Goal: Task Accomplishment & Management: Use online tool/utility

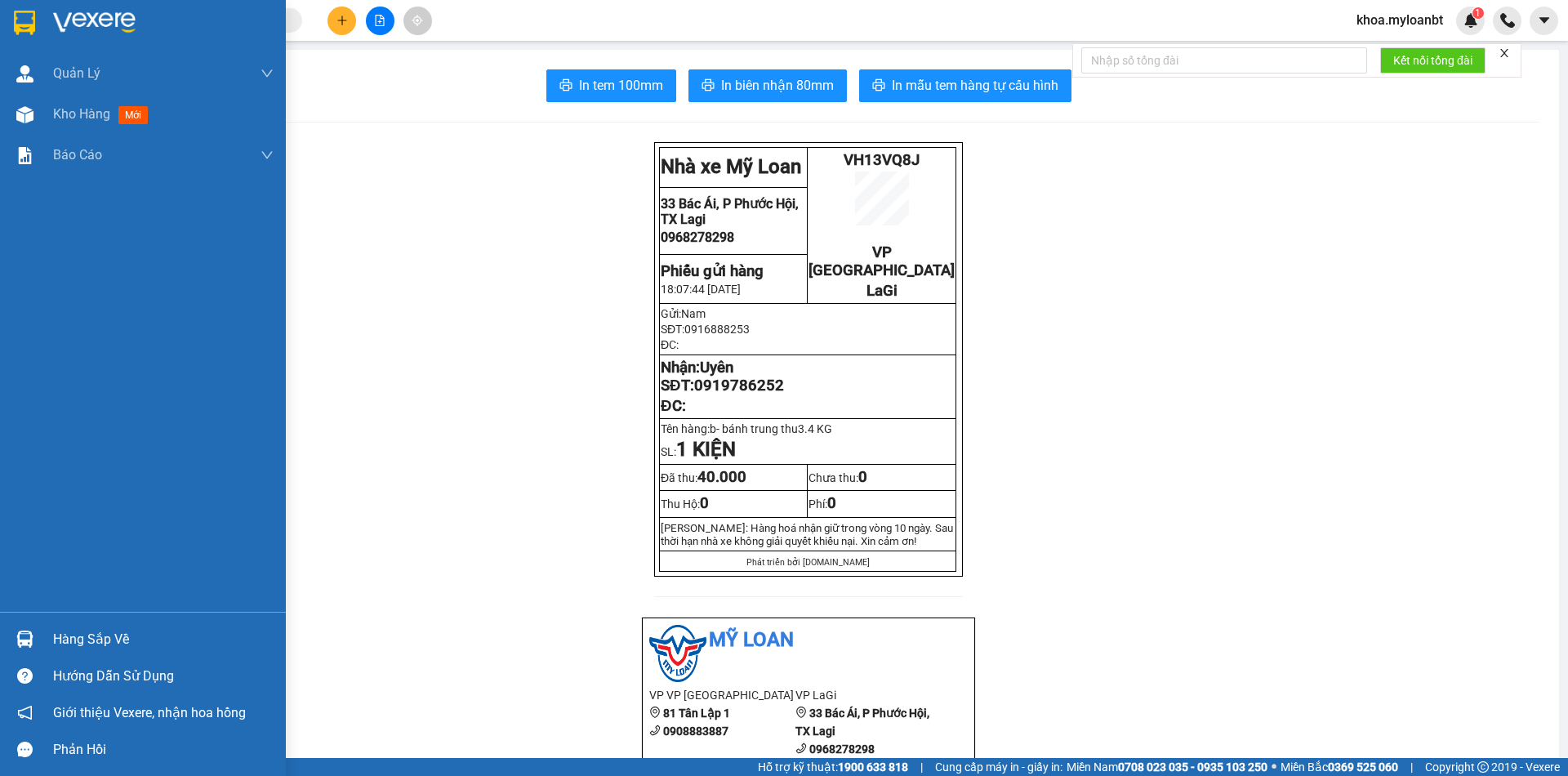
click at [16, 640] on img at bounding box center [24, 639] width 17 height 17
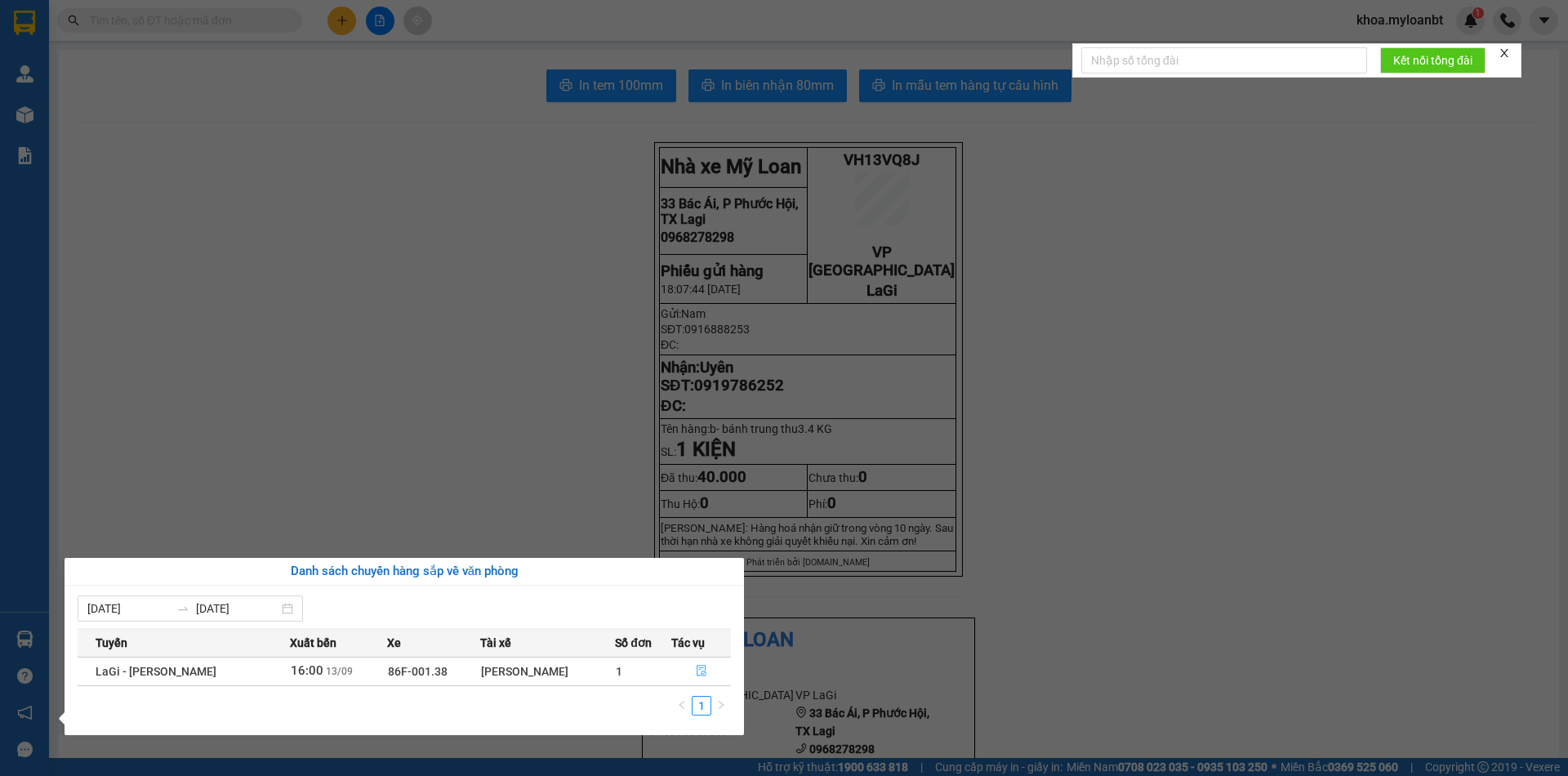
click at [698, 677] on span "file-done" at bounding box center [702, 672] width 12 height 13
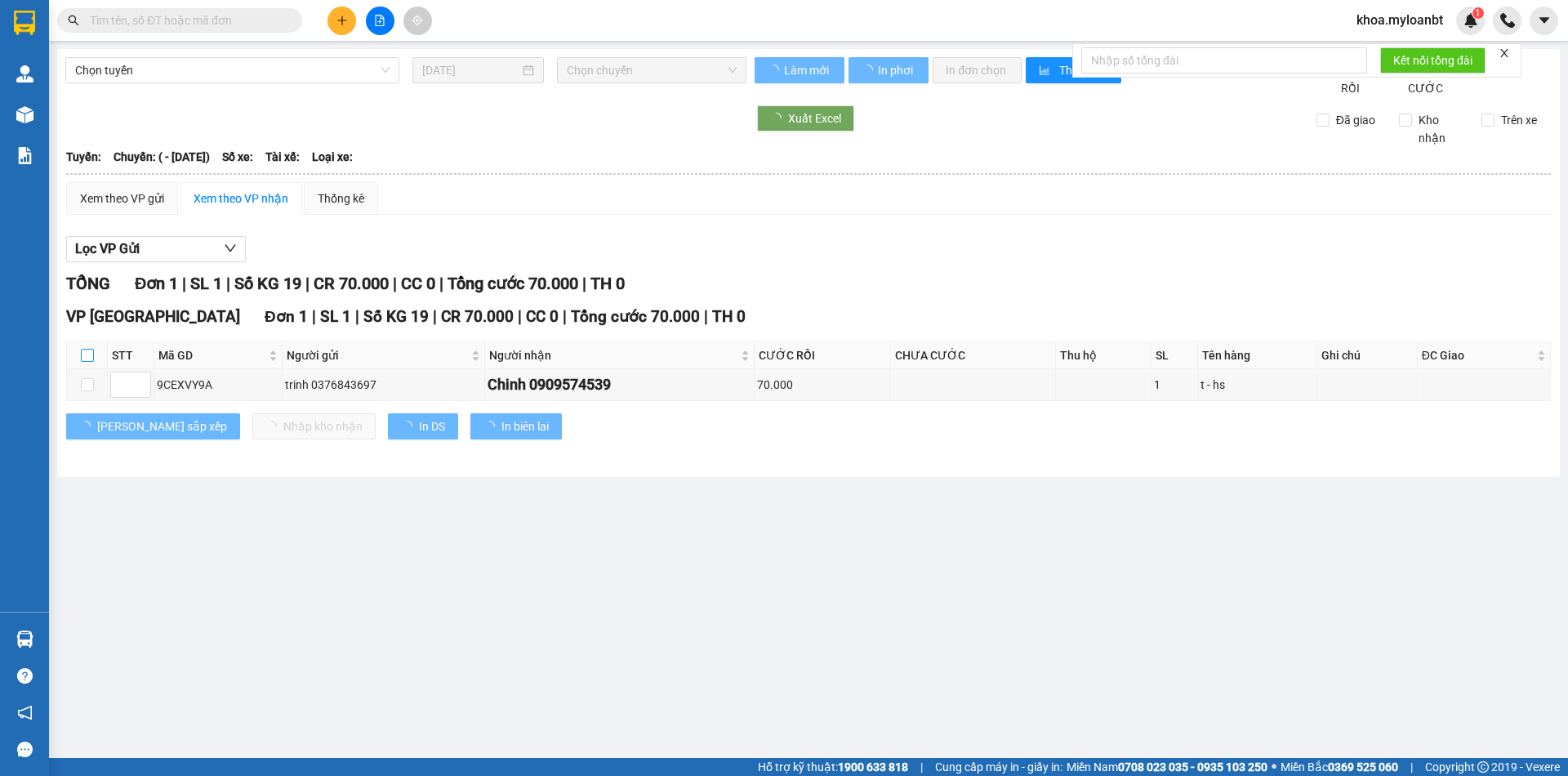
click at [87, 362] on input "checkbox" at bounding box center [87, 355] width 13 height 13
checkbox input "true"
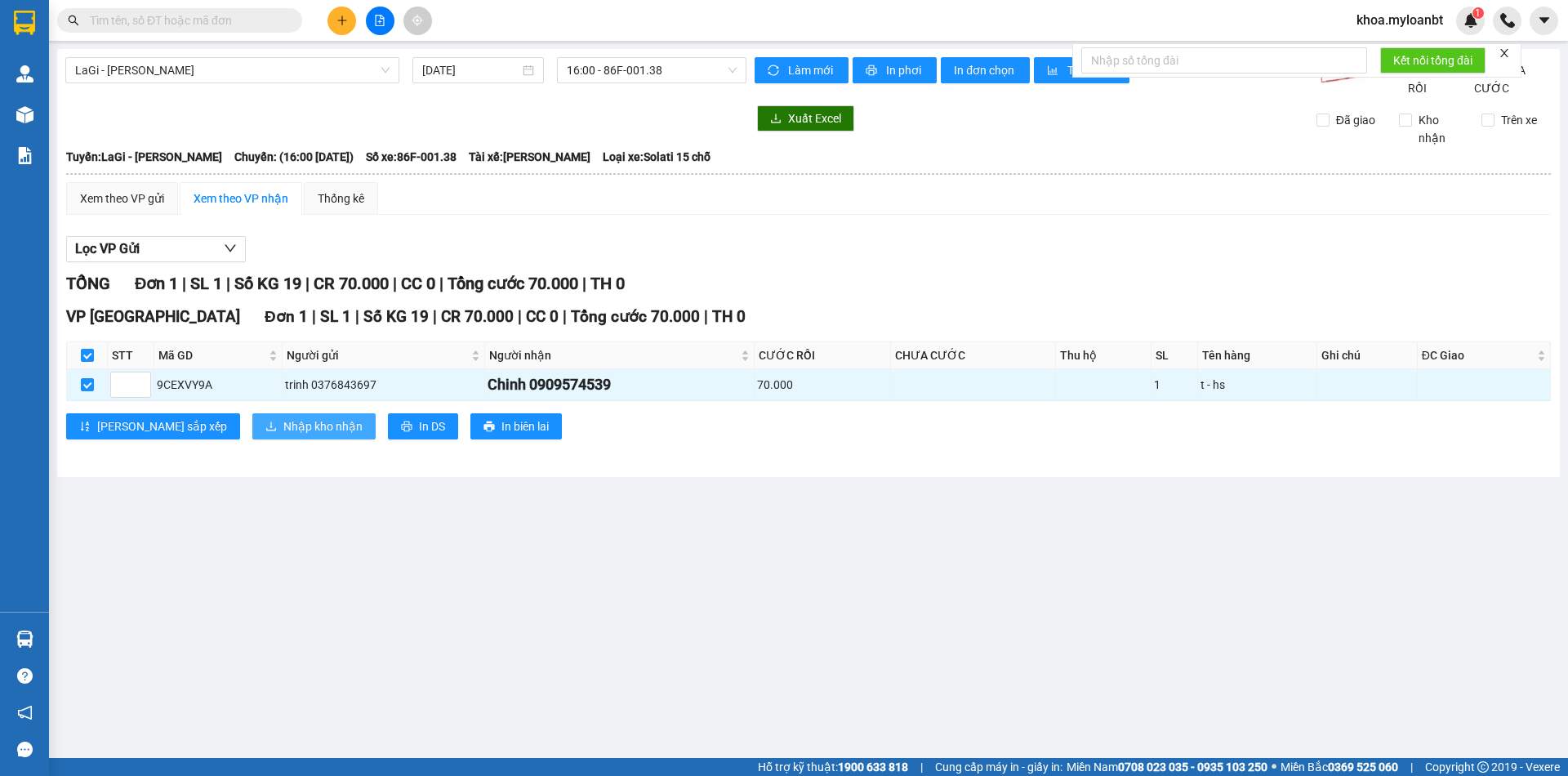
click at [283, 435] on span "Nhập kho nhận" at bounding box center [323, 426] width 79 height 18
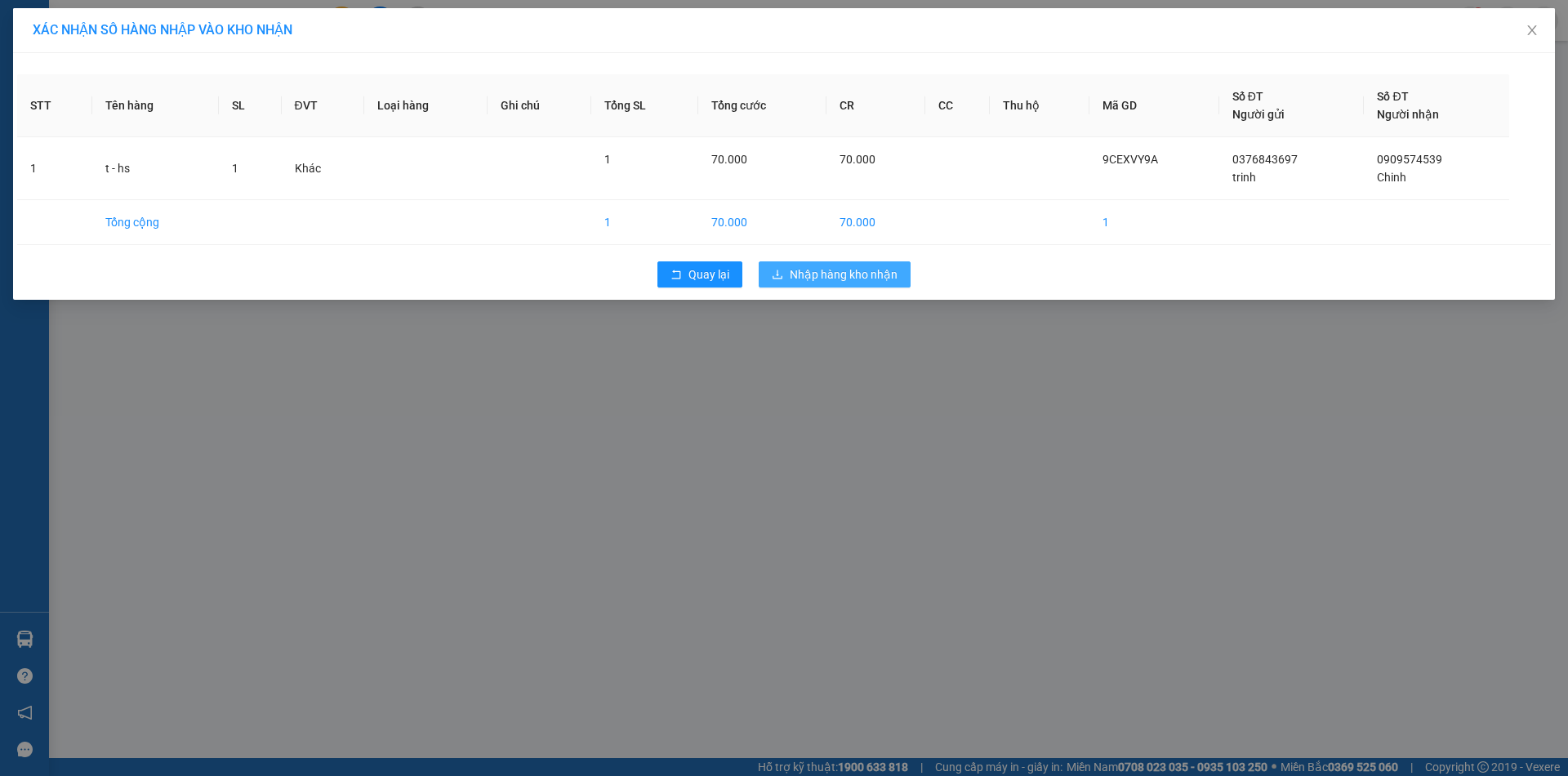
click at [899, 285] on button "Nhập hàng kho nhận" at bounding box center [834, 274] width 152 height 26
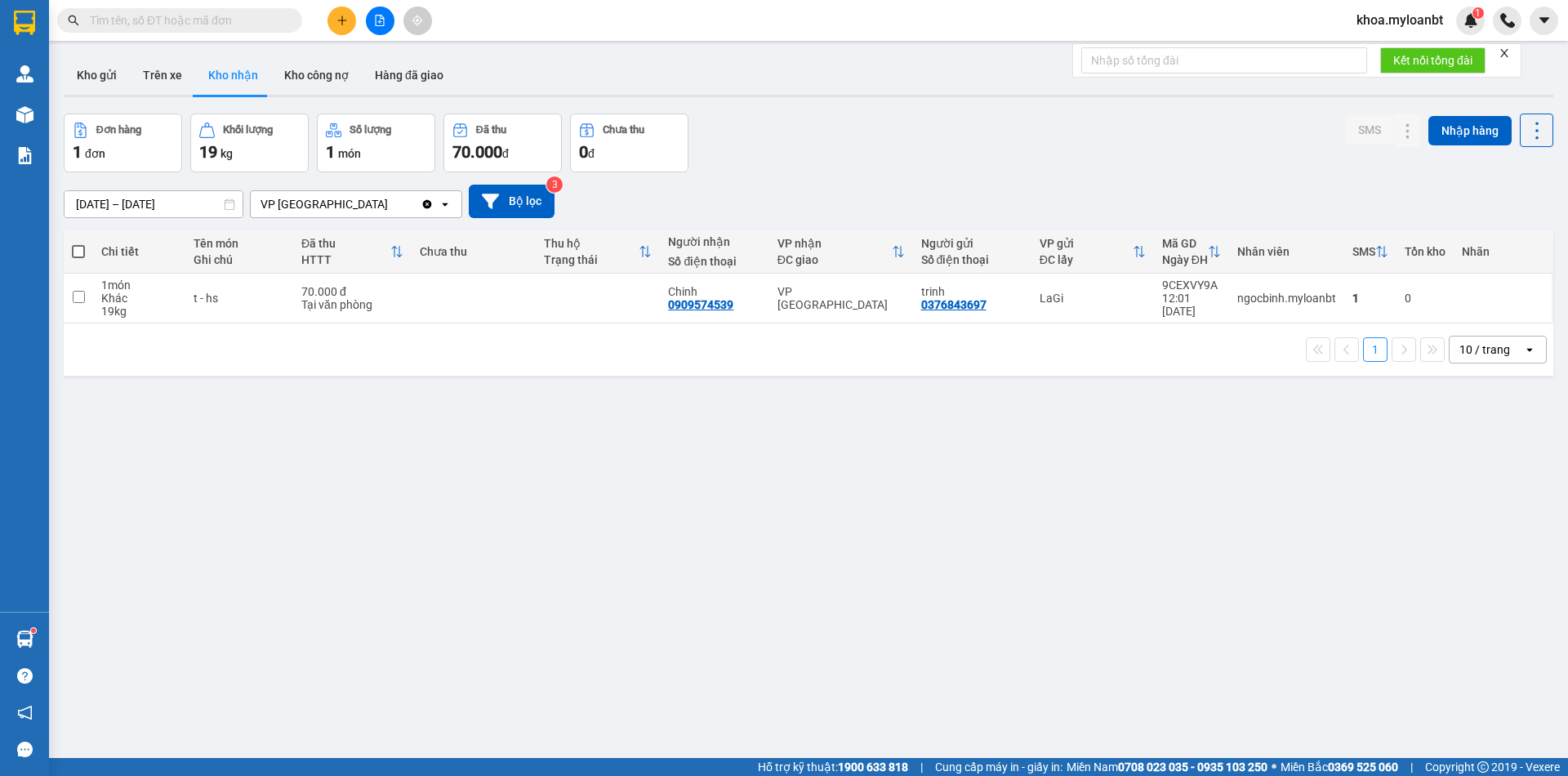
click at [242, 17] on input "text" at bounding box center [186, 20] width 193 height 18
click at [1403, 298] on icon at bounding box center [1408, 298] width 12 height 12
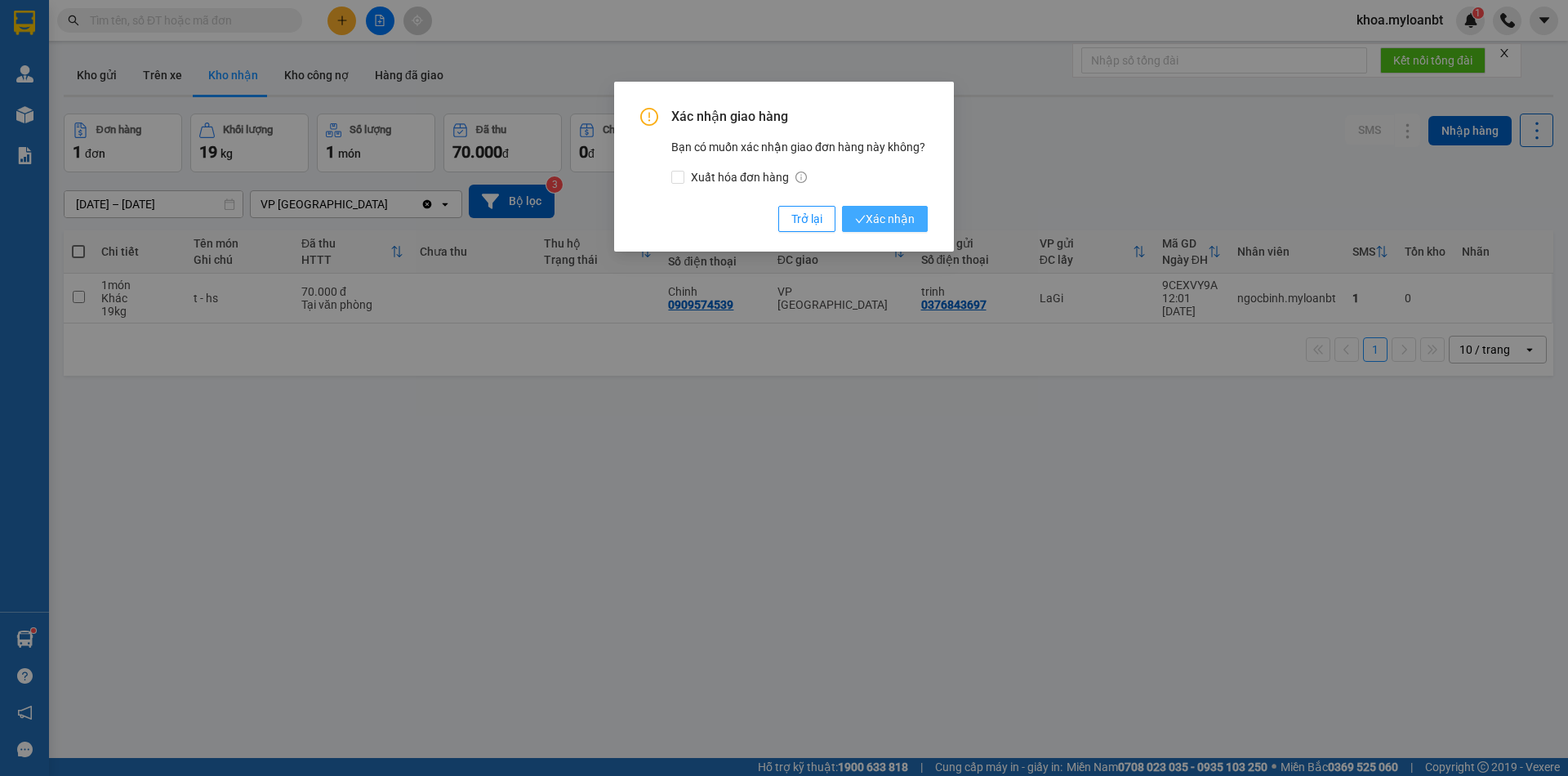
click at [917, 227] on button "Xác nhận" at bounding box center [885, 218] width 86 height 26
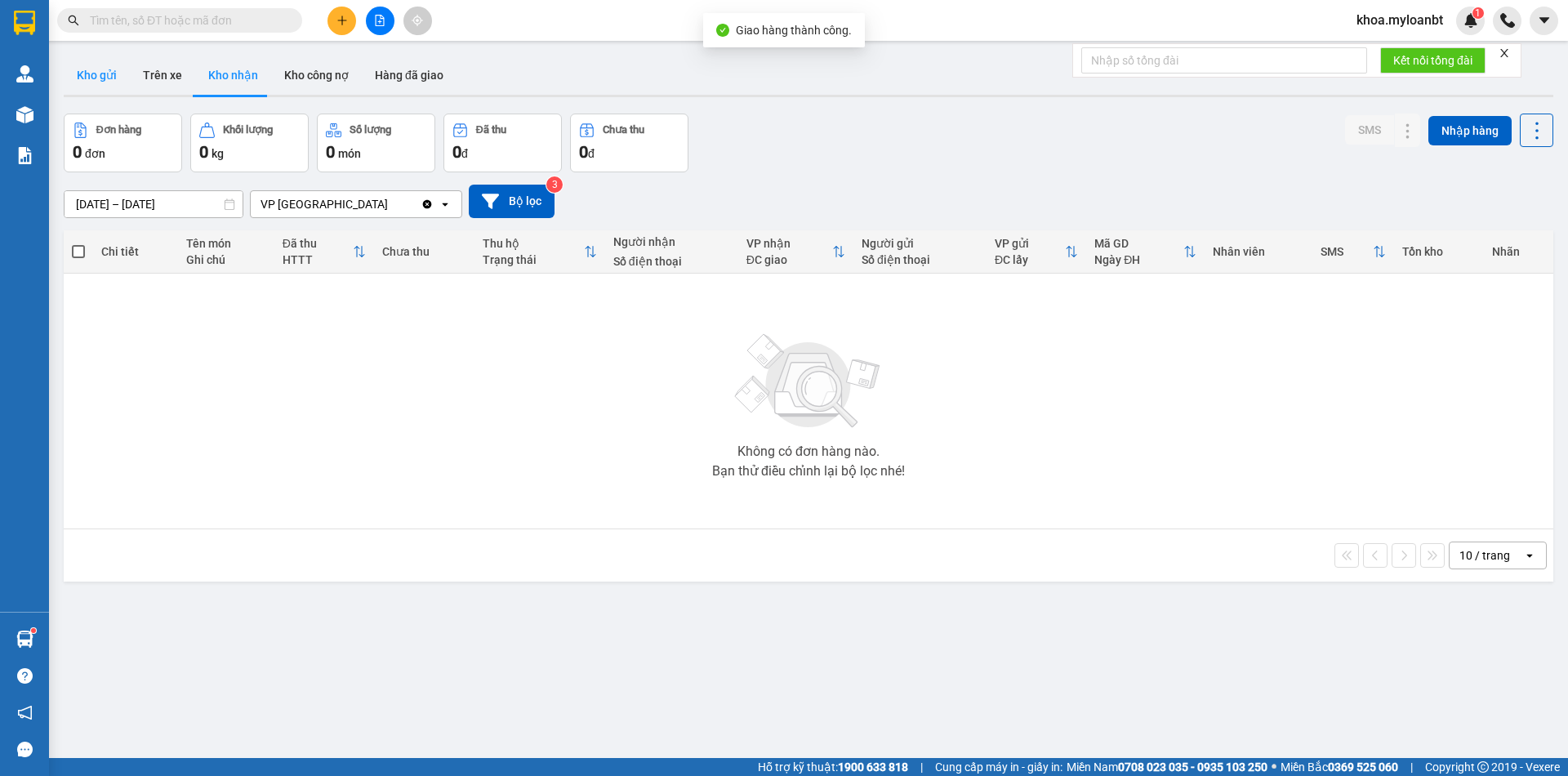
click at [104, 86] on button "Kho gửi" at bounding box center [97, 75] width 66 height 39
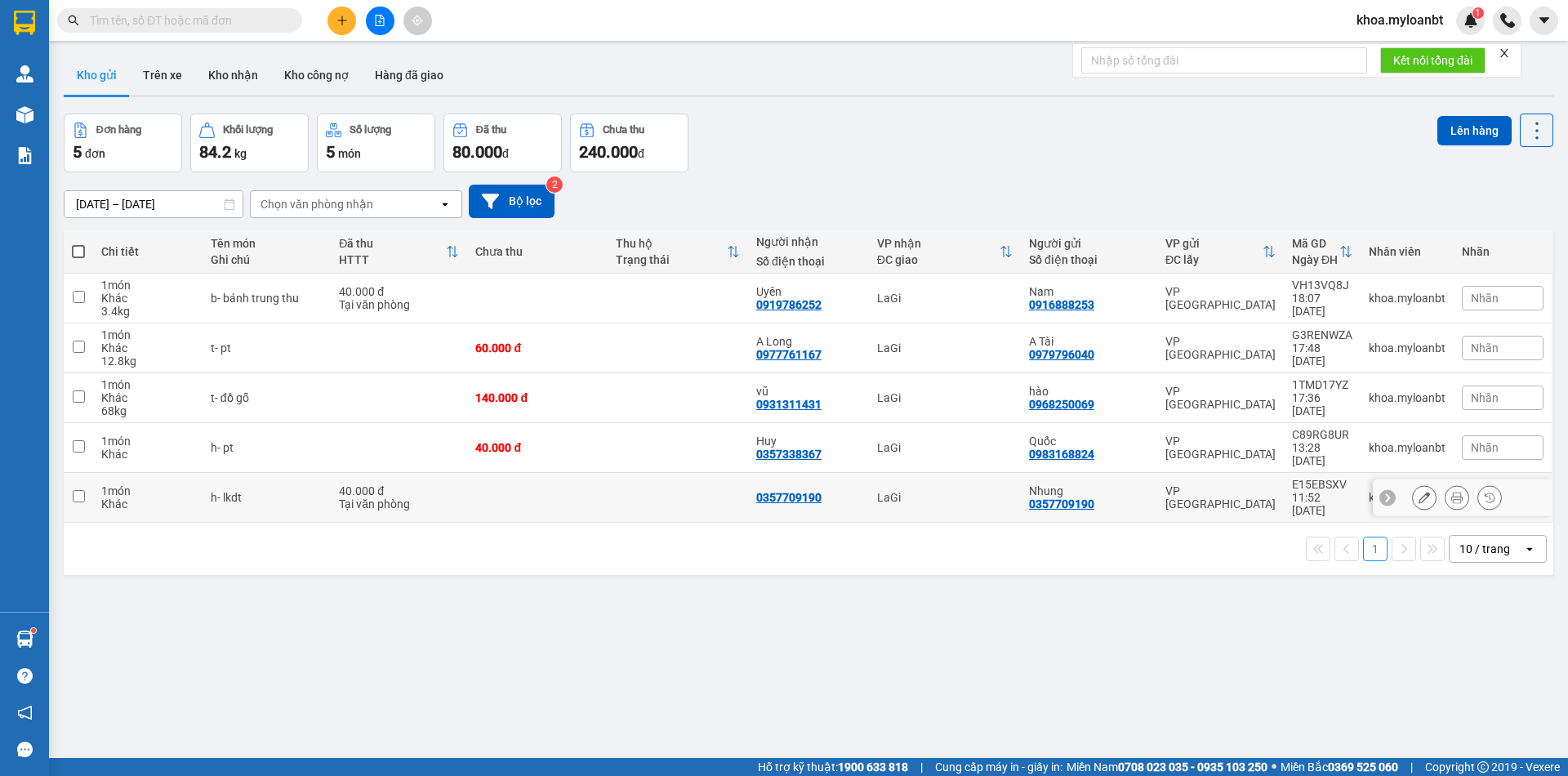
click at [706, 507] on td at bounding box center [678, 497] width 140 height 50
checkbox input "true"
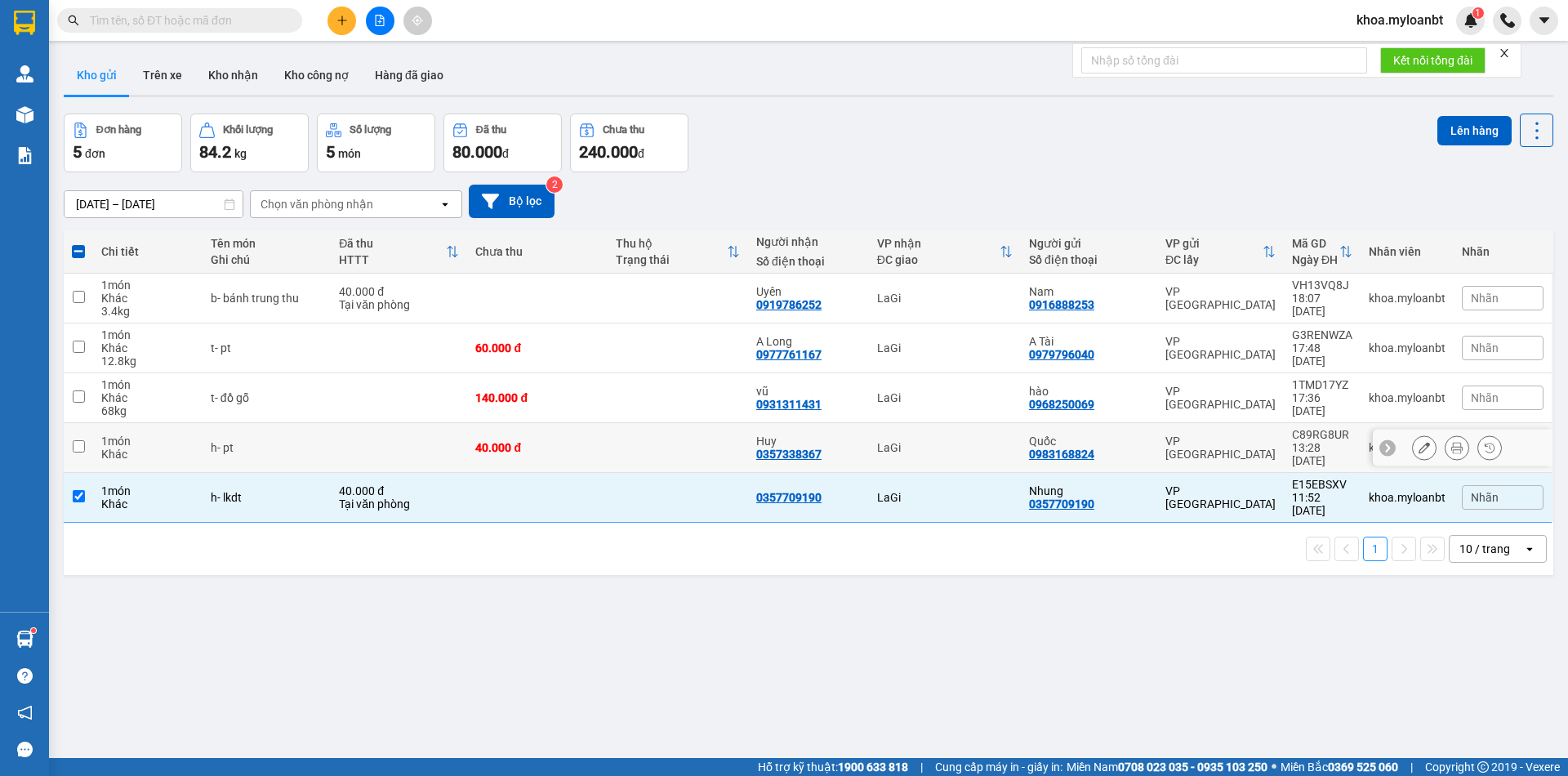
click at [648, 458] on td at bounding box center [678, 448] width 140 height 50
checkbox input "true"
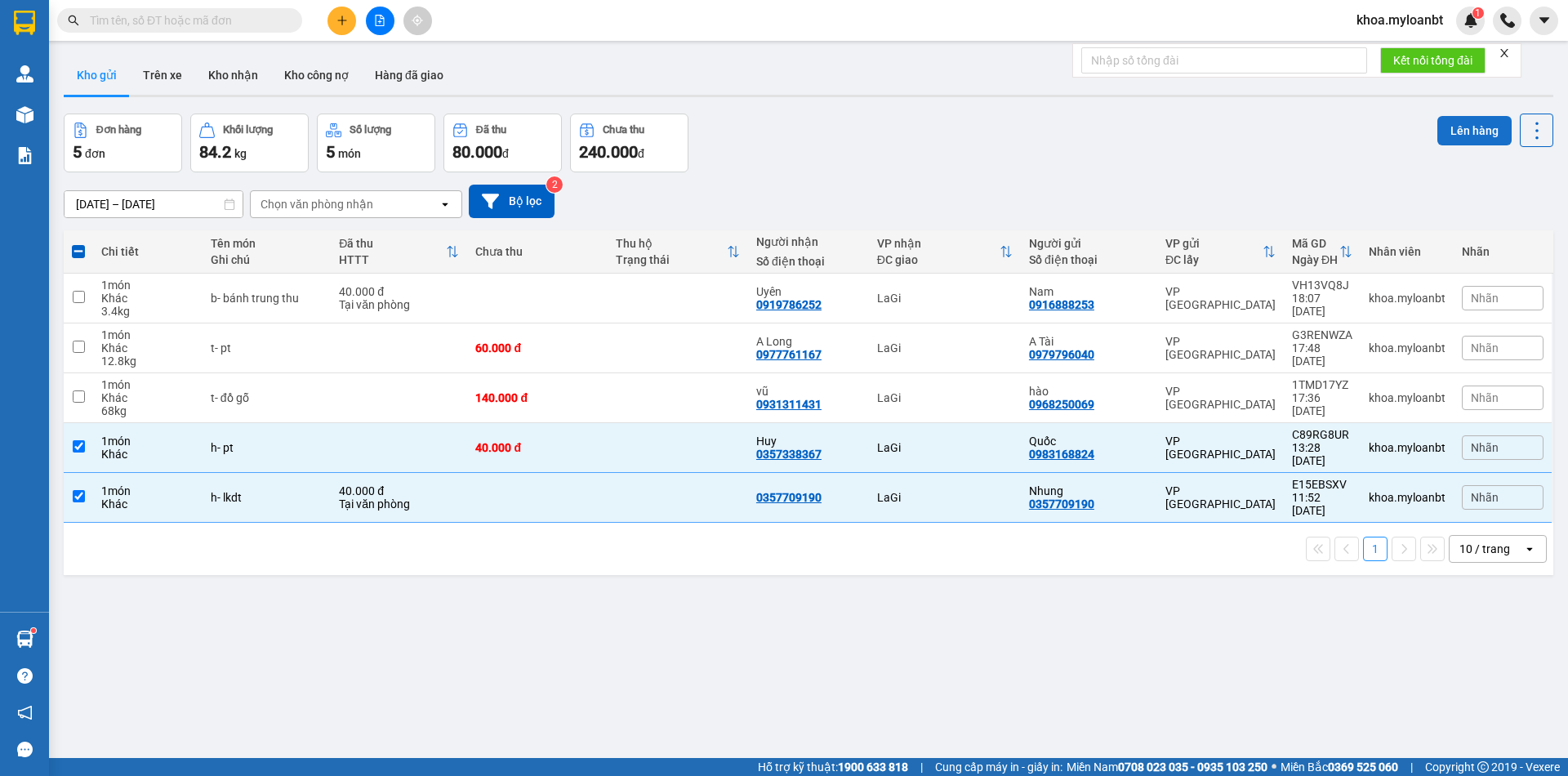
click at [1458, 134] on button "Lên hàng" at bounding box center [1475, 130] width 74 height 29
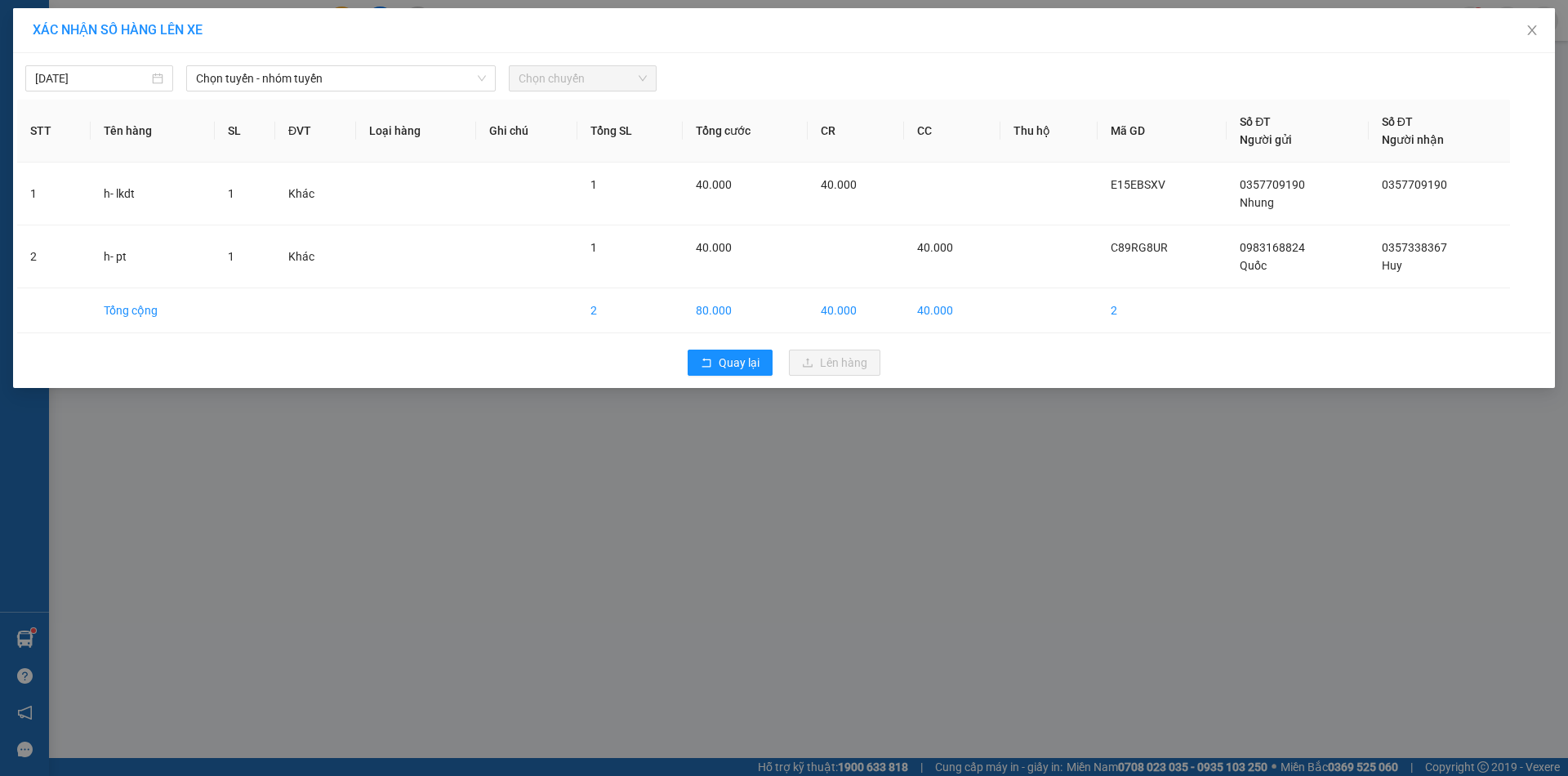
click at [362, 59] on div "[DATE] Chọn tuyến - nhóm tuyến Chọn chuyến" at bounding box center [784, 74] width 1534 height 34
click at [360, 68] on span "Chọn tuyến - nhóm tuyến" at bounding box center [340, 78] width 290 height 24
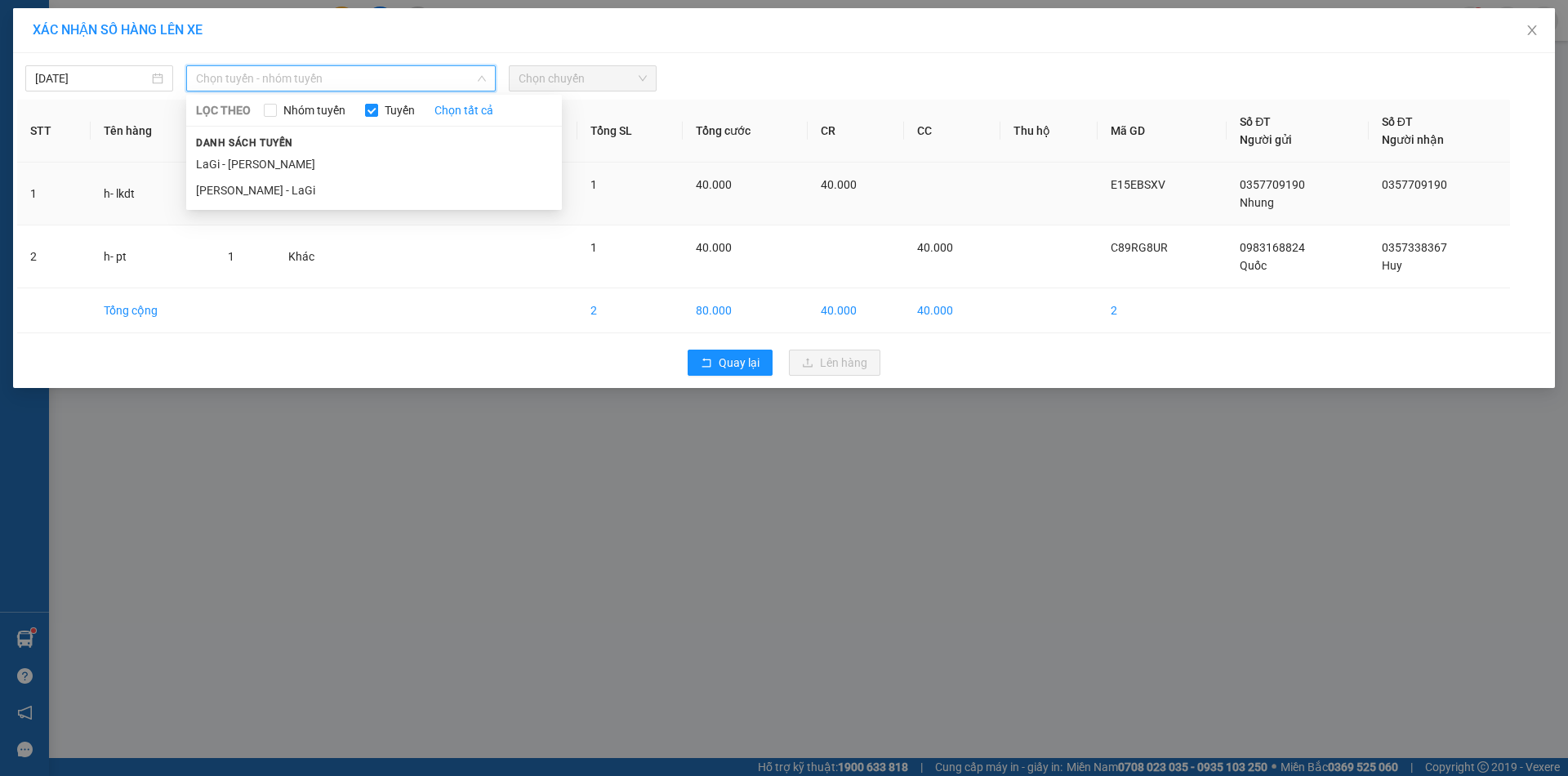
click at [275, 183] on li "[PERSON_NAME] - LaGi" at bounding box center [374, 190] width 375 height 26
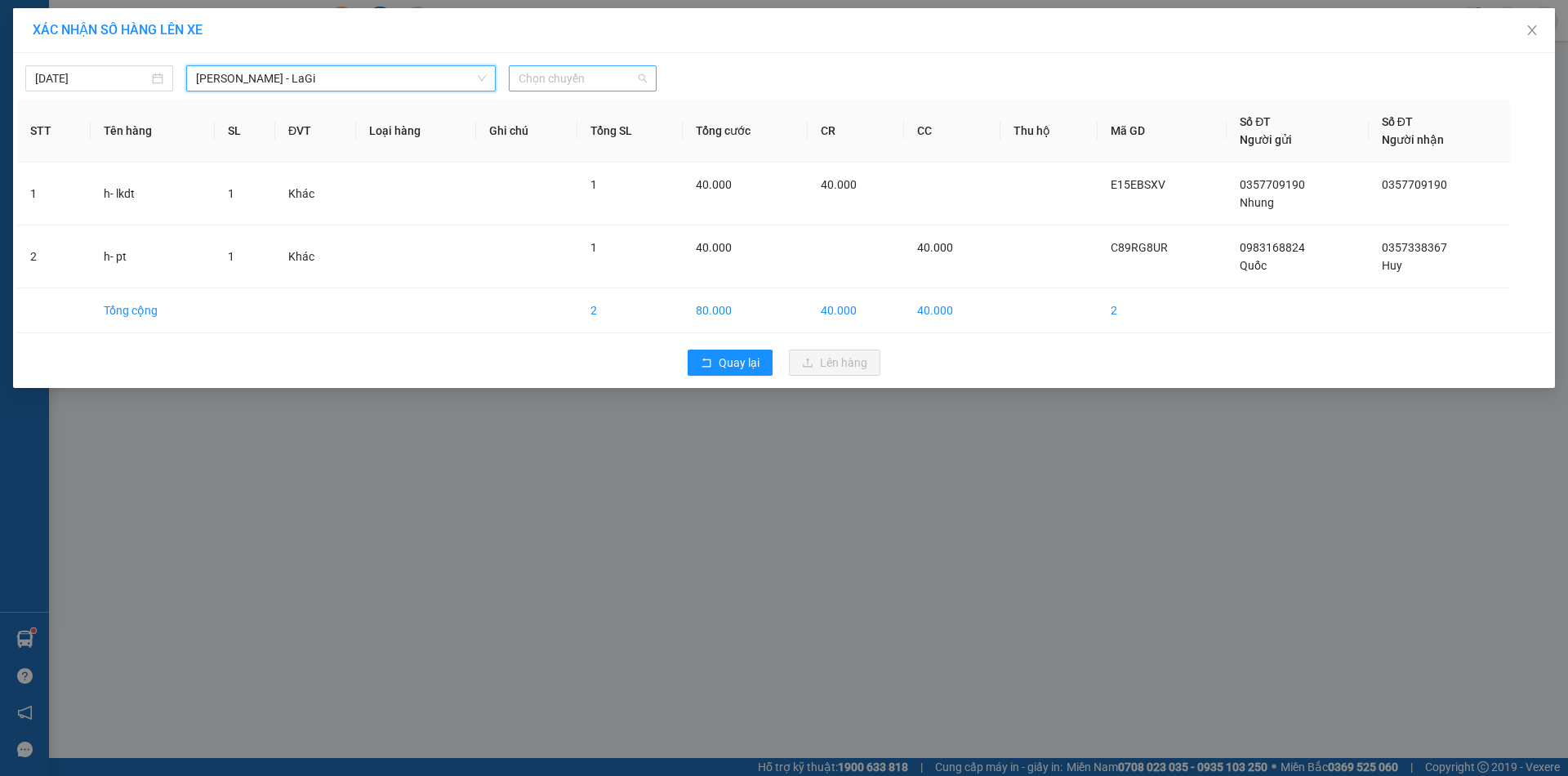
click at [623, 80] on span "Chọn chuyến" at bounding box center [583, 78] width 128 height 24
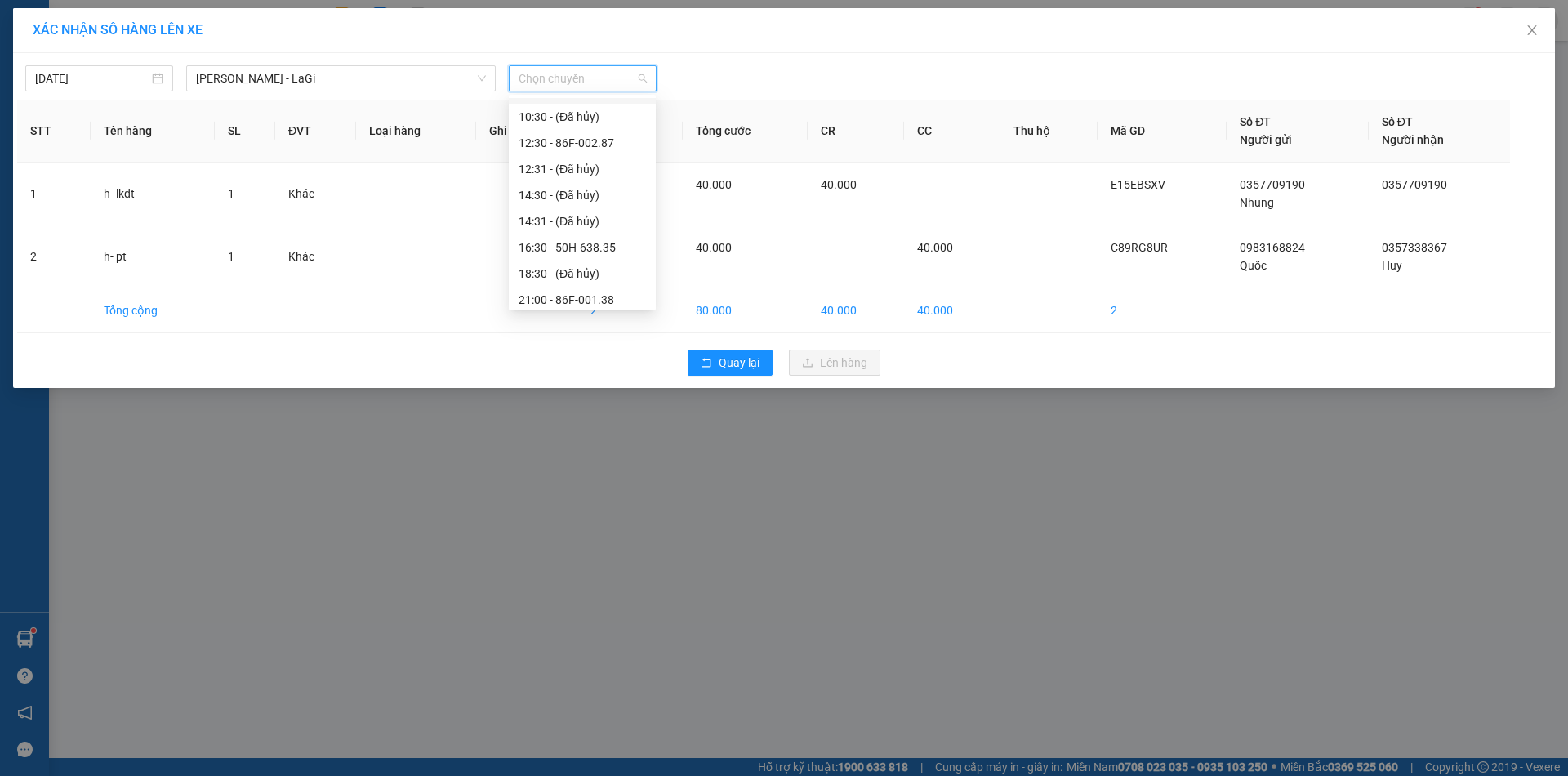
scroll to position [105, 0]
click at [597, 239] on div "16:30 - 50H-638.35" at bounding box center [583, 240] width 128 height 18
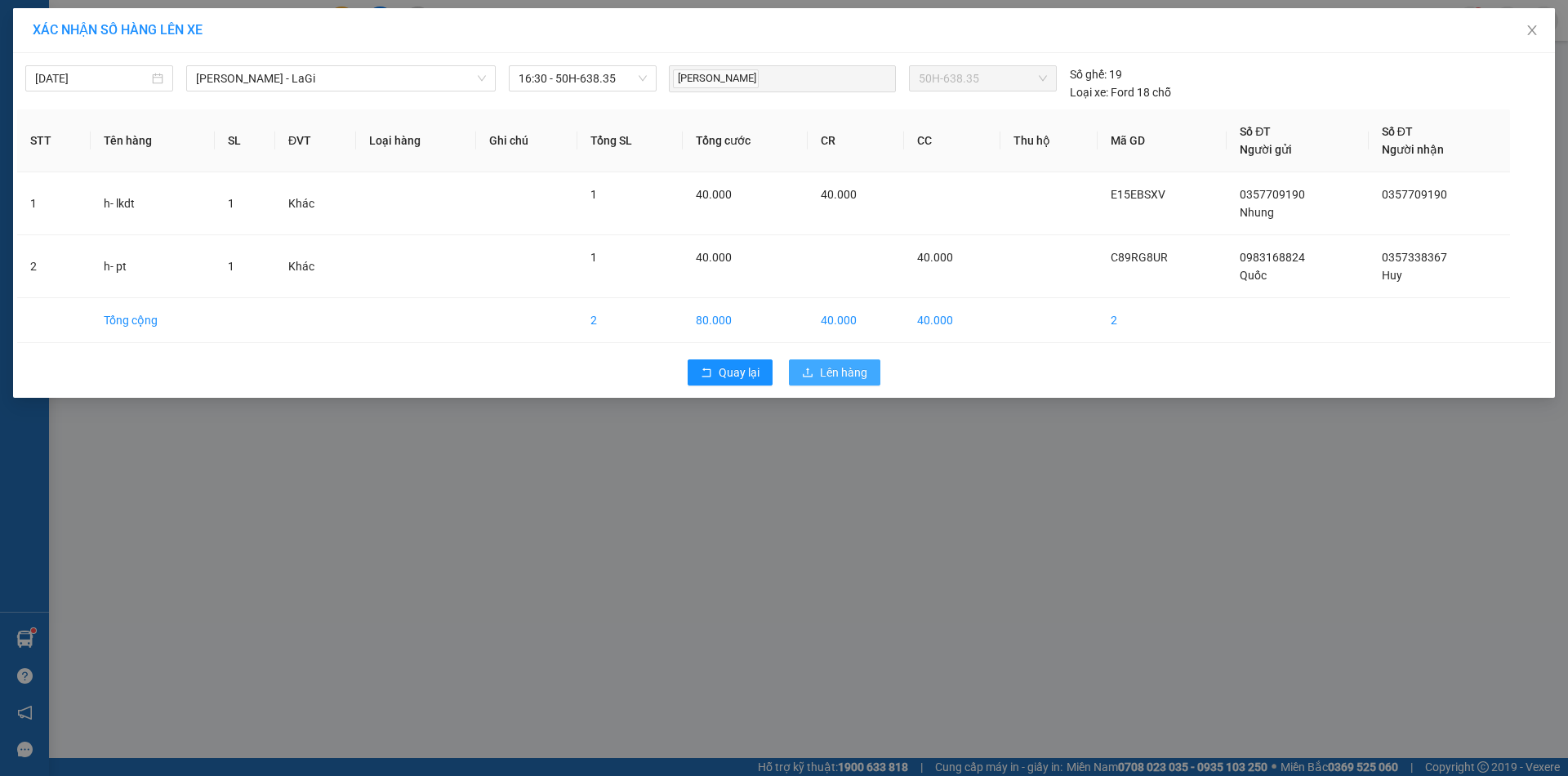
click at [824, 366] on span "Lên hàng" at bounding box center [843, 372] width 47 height 18
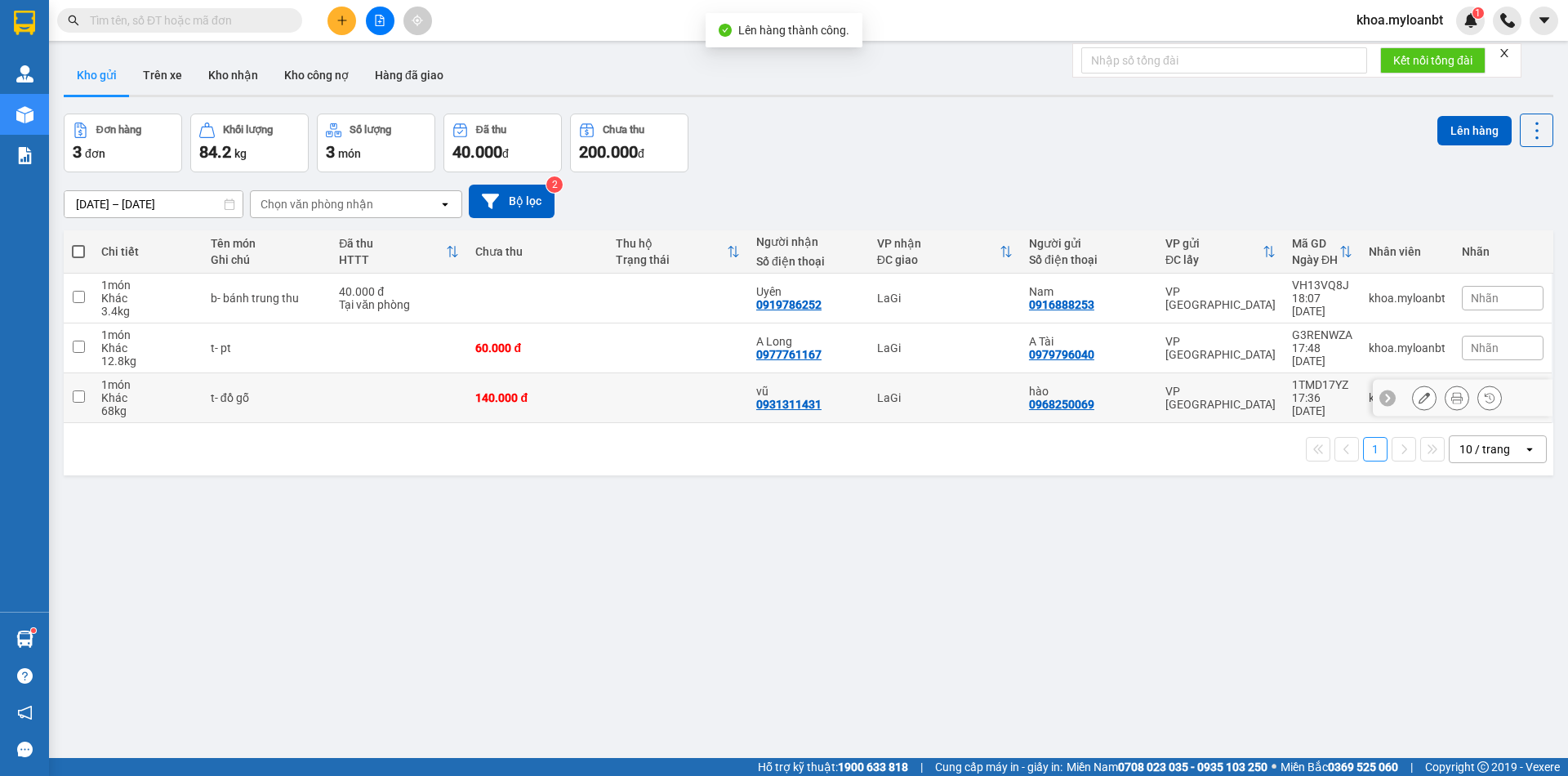
click at [356, 391] on td at bounding box center [399, 397] width 136 height 50
checkbox input "true"
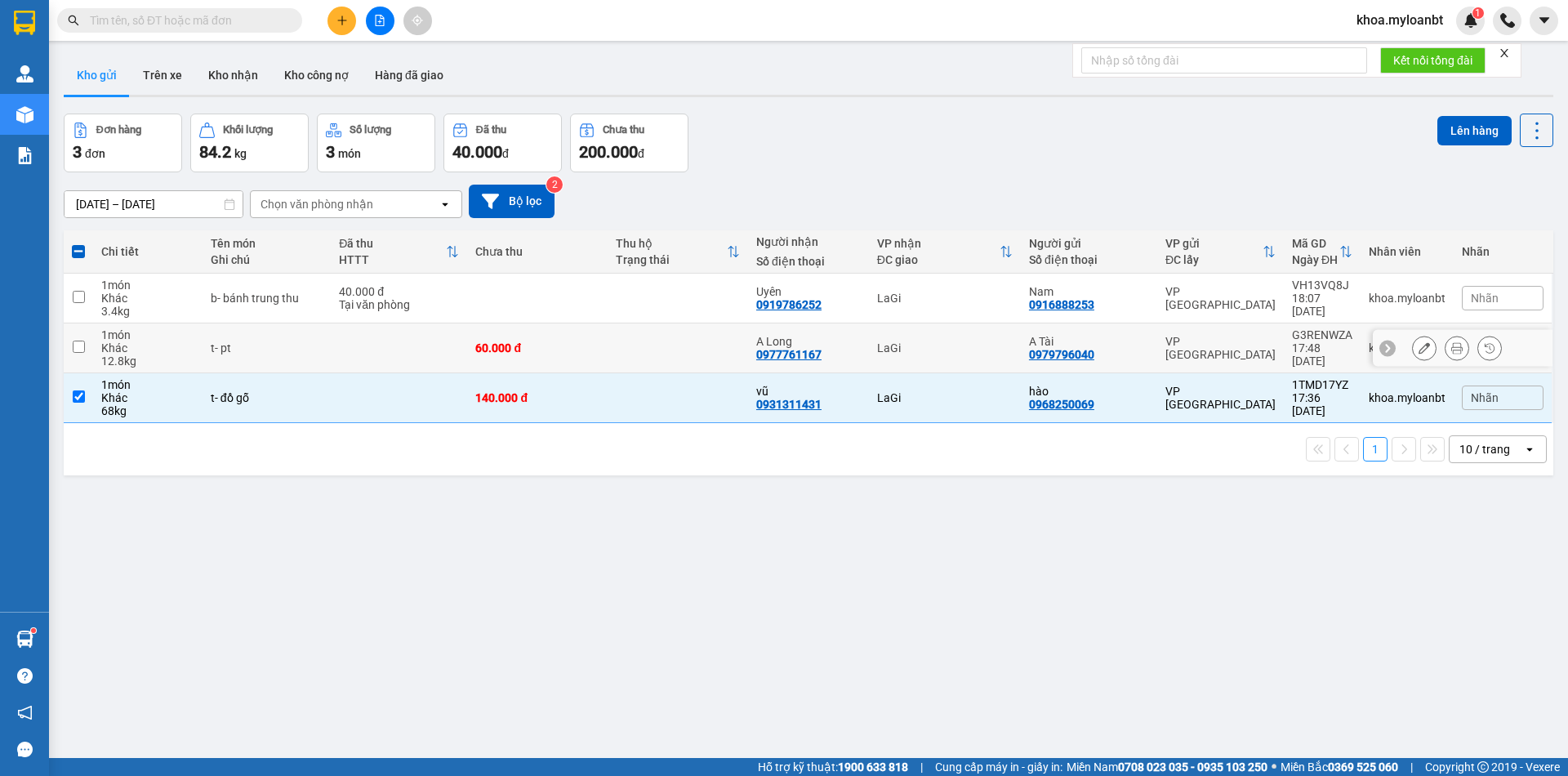
click at [359, 352] on td at bounding box center [399, 348] width 136 height 50
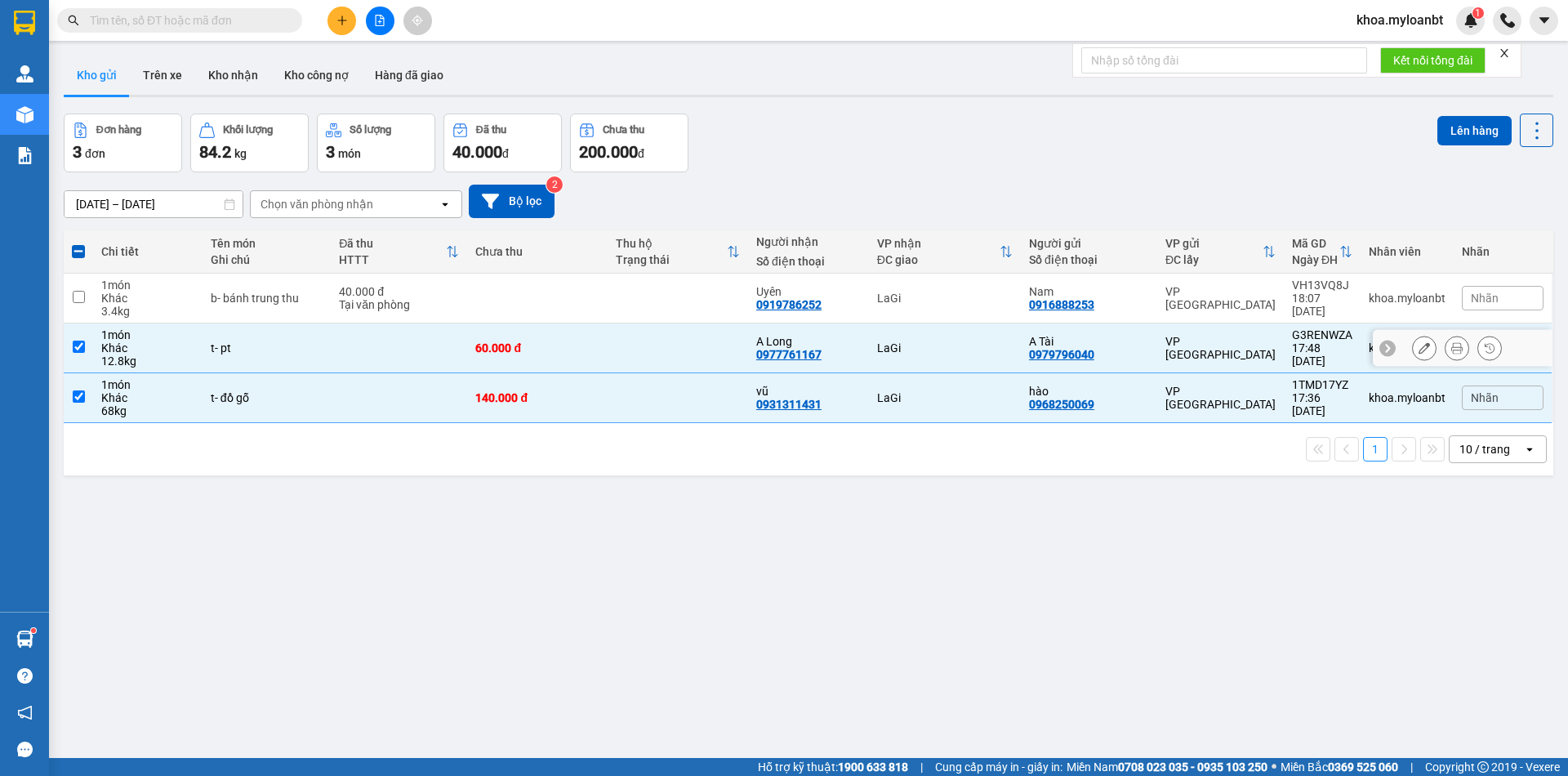
drag, startPoint x: 371, startPoint y: 330, endPoint x: 372, endPoint y: 322, distance: 8.1
click at [371, 329] on td at bounding box center [399, 348] width 136 height 50
checkbox input "false"
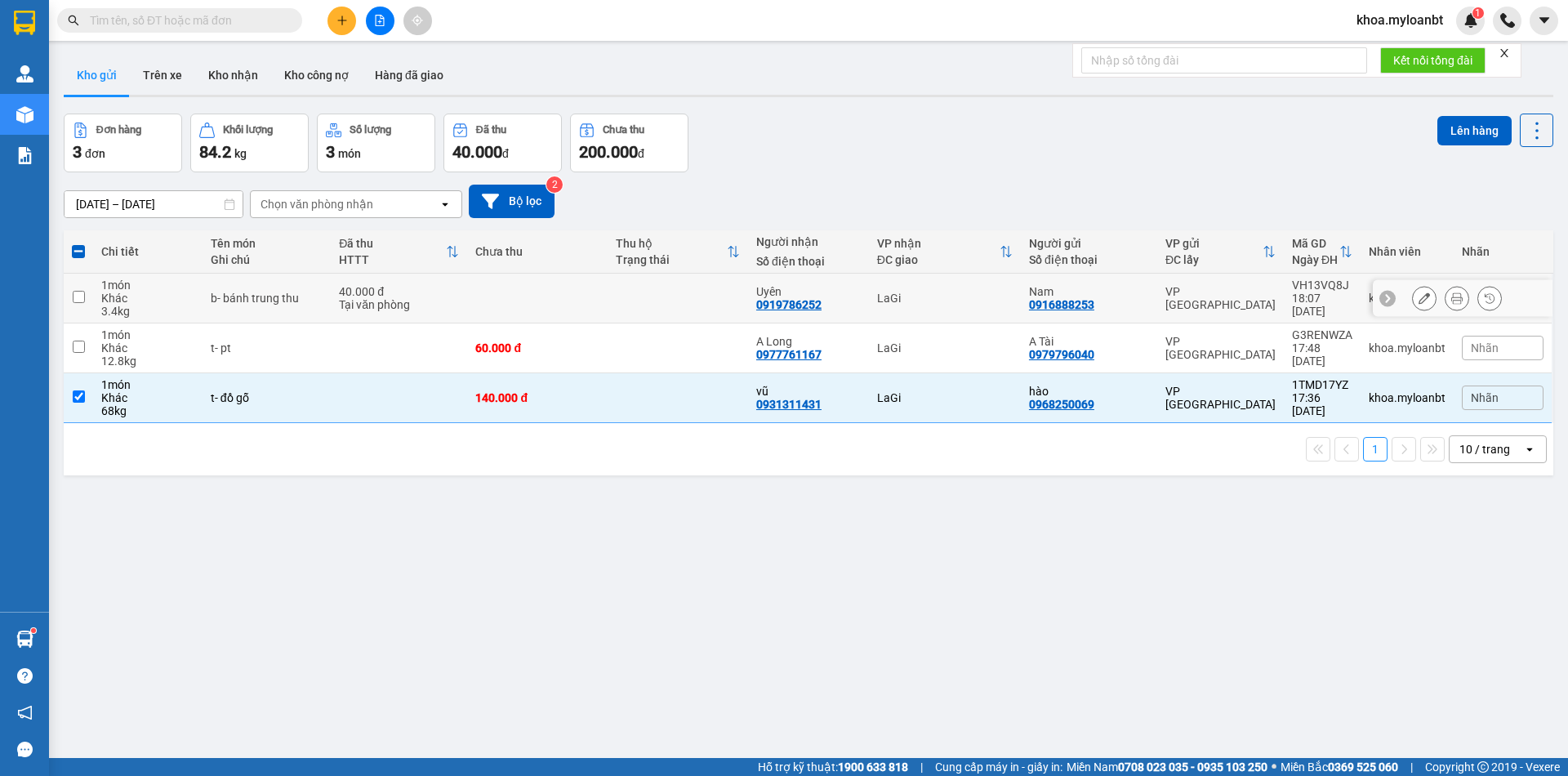
click at [421, 313] on td "40.000 đ Tại văn phòng" at bounding box center [399, 298] width 136 height 50
checkbox input "true"
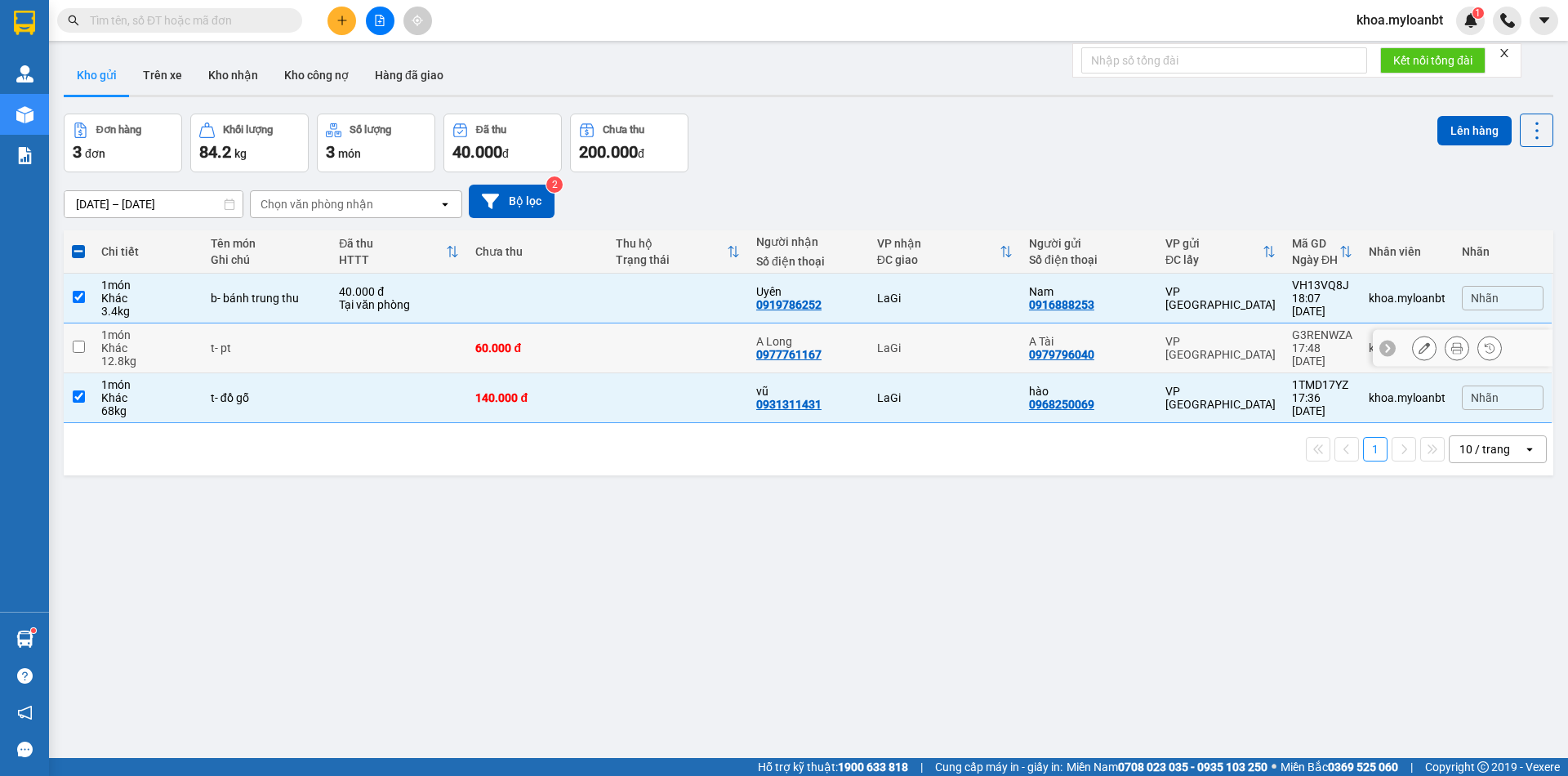
click at [411, 333] on td at bounding box center [399, 348] width 136 height 50
checkbox input "true"
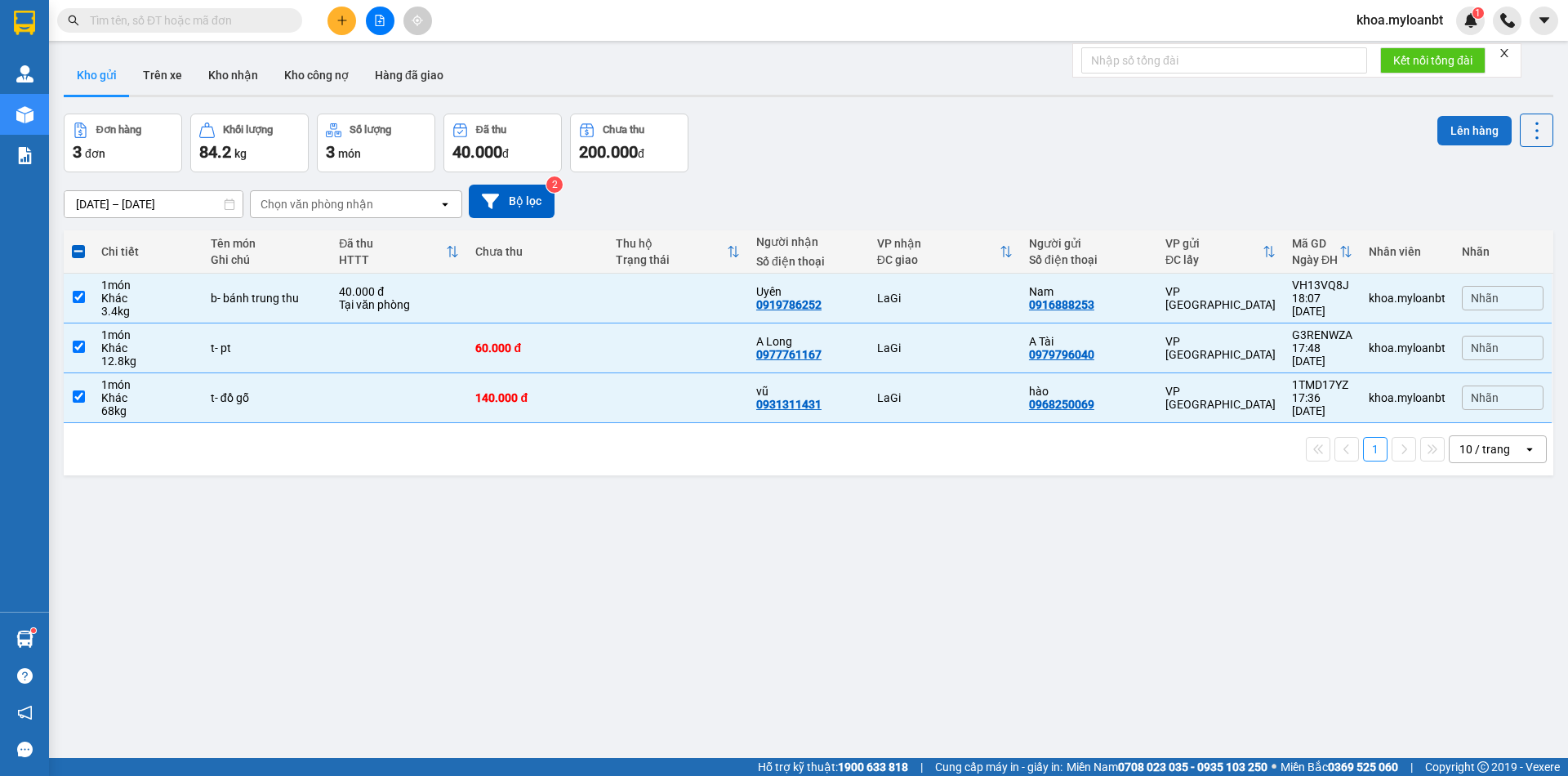
click at [1476, 139] on button "Lên hàng" at bounding box center [1475, 130] width 74 height 29
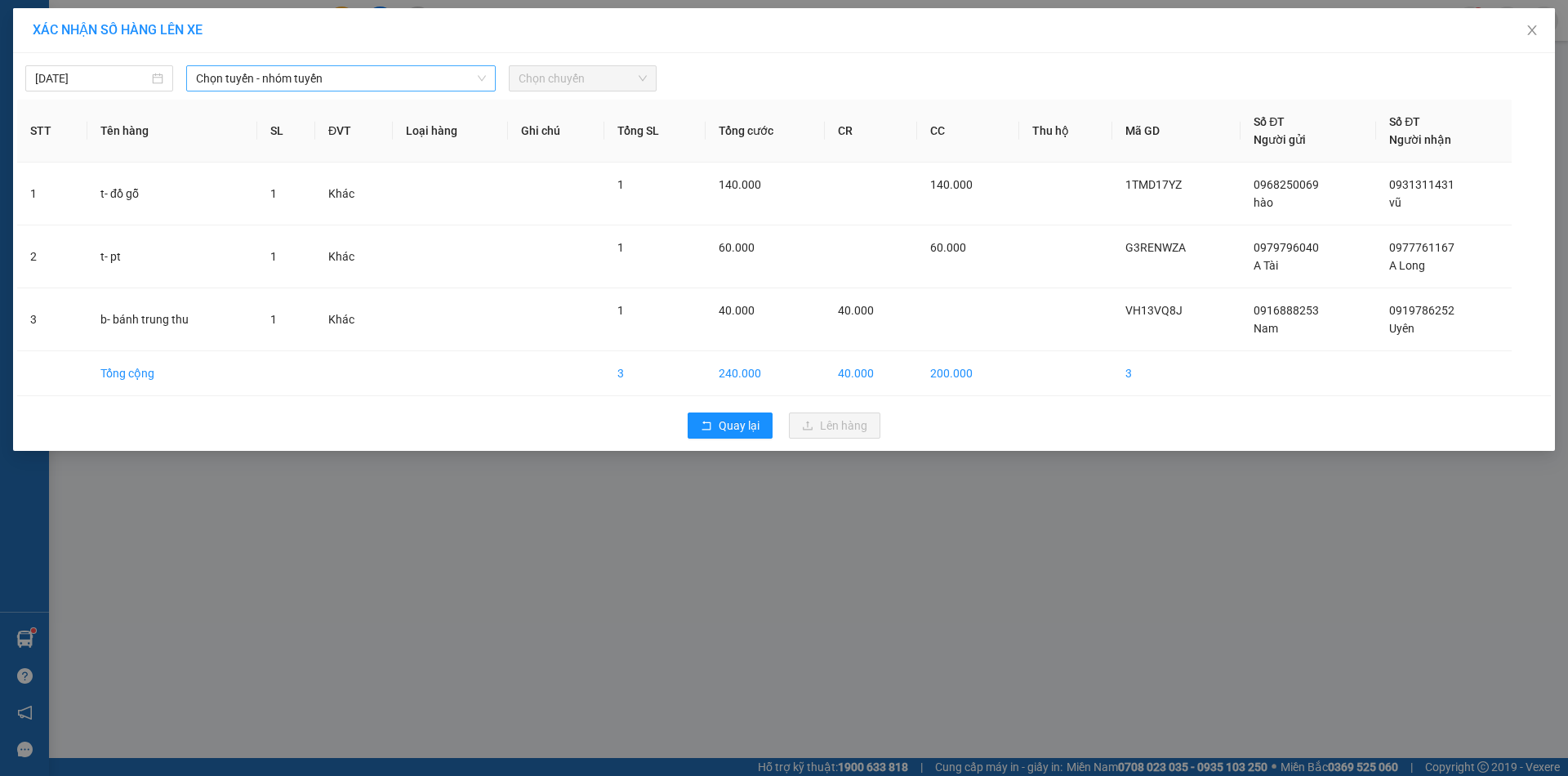
click at [464, 86] on span "Chọn tuyến - nhóm tuyến" at bounding box center [340, 78] width 290 height 24
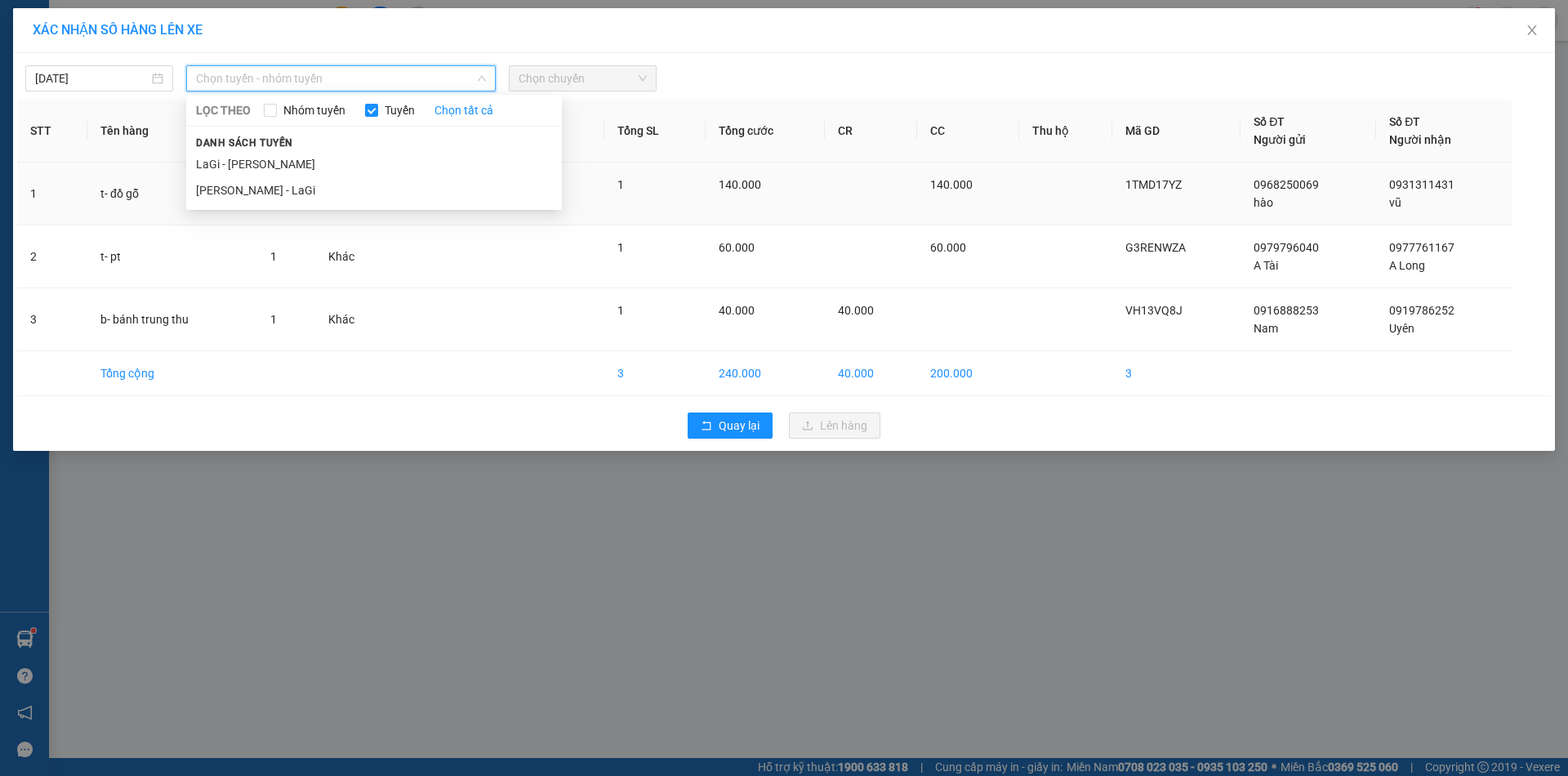
click at [393, 182] on li "[PERSON_NAME] - LaGi" at bounding box center [374, 190] width 375 height 26
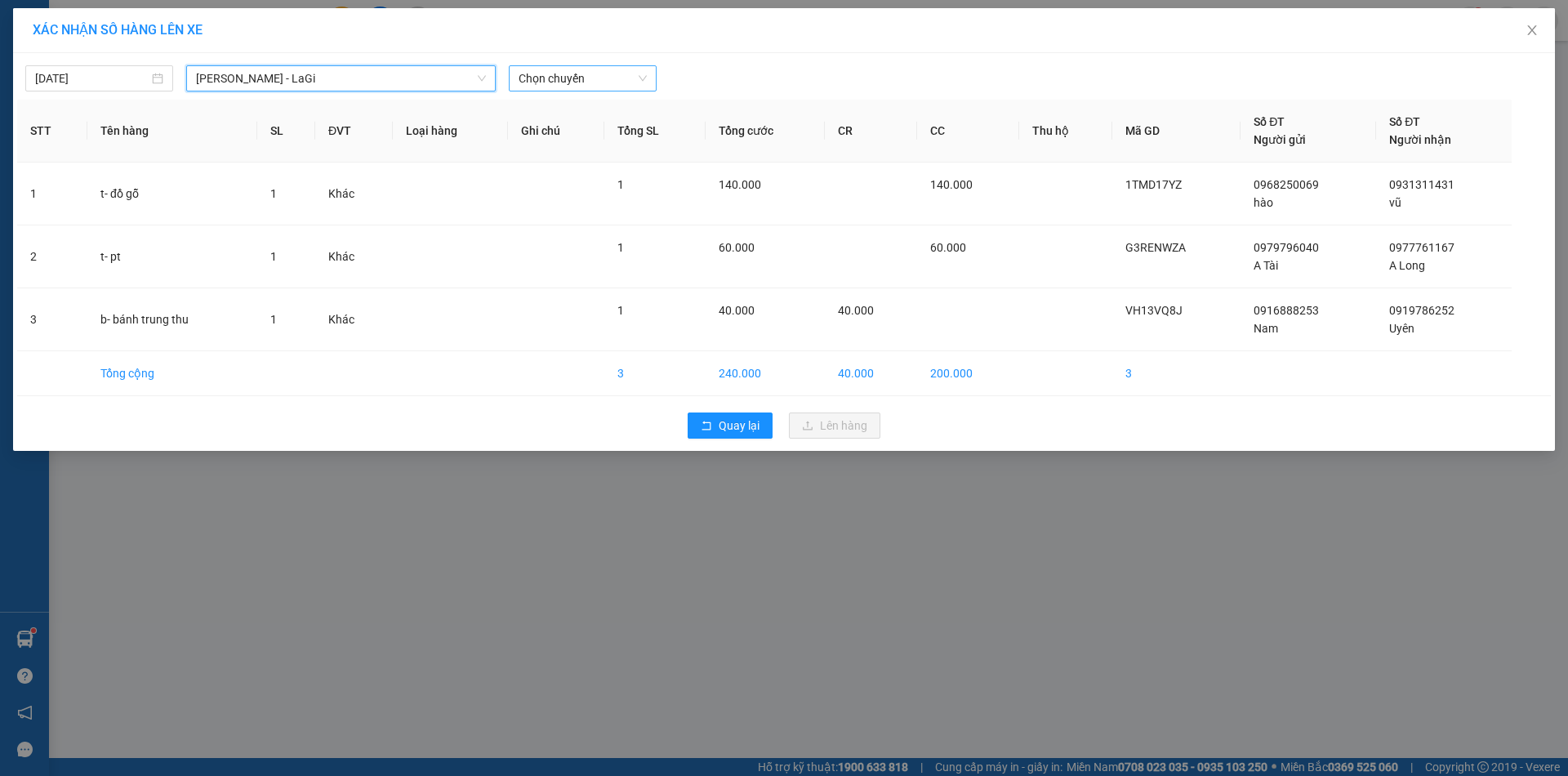
click at [542, 83] on span "Chọn chuyến" at bounding box center [583, 78] width 128 height 24
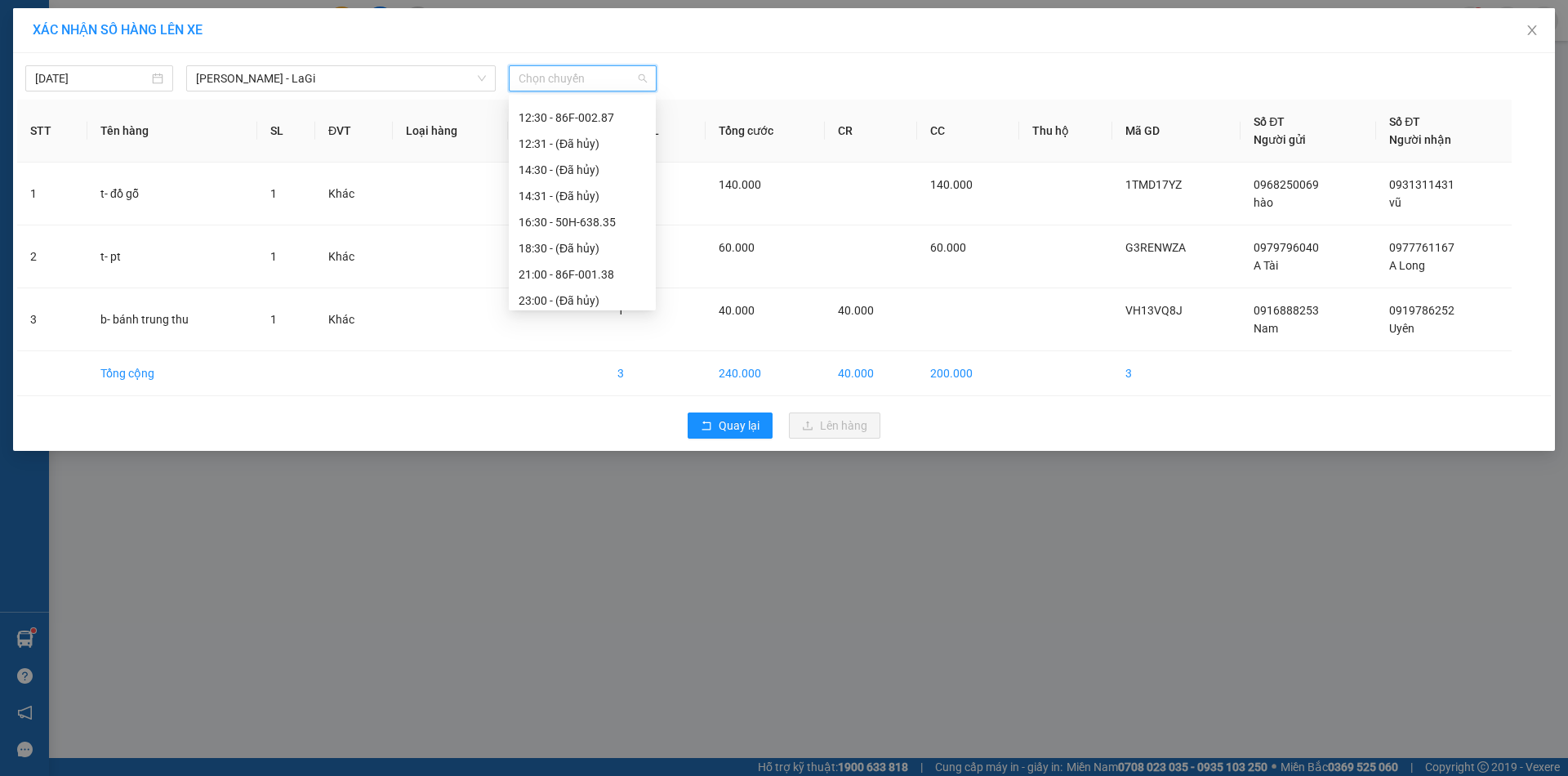
scroll to position [131, 0]
click at [626, 264] on div "21:00 - 86F-001.38" at bounding box center [583, 267] width 128 height 18
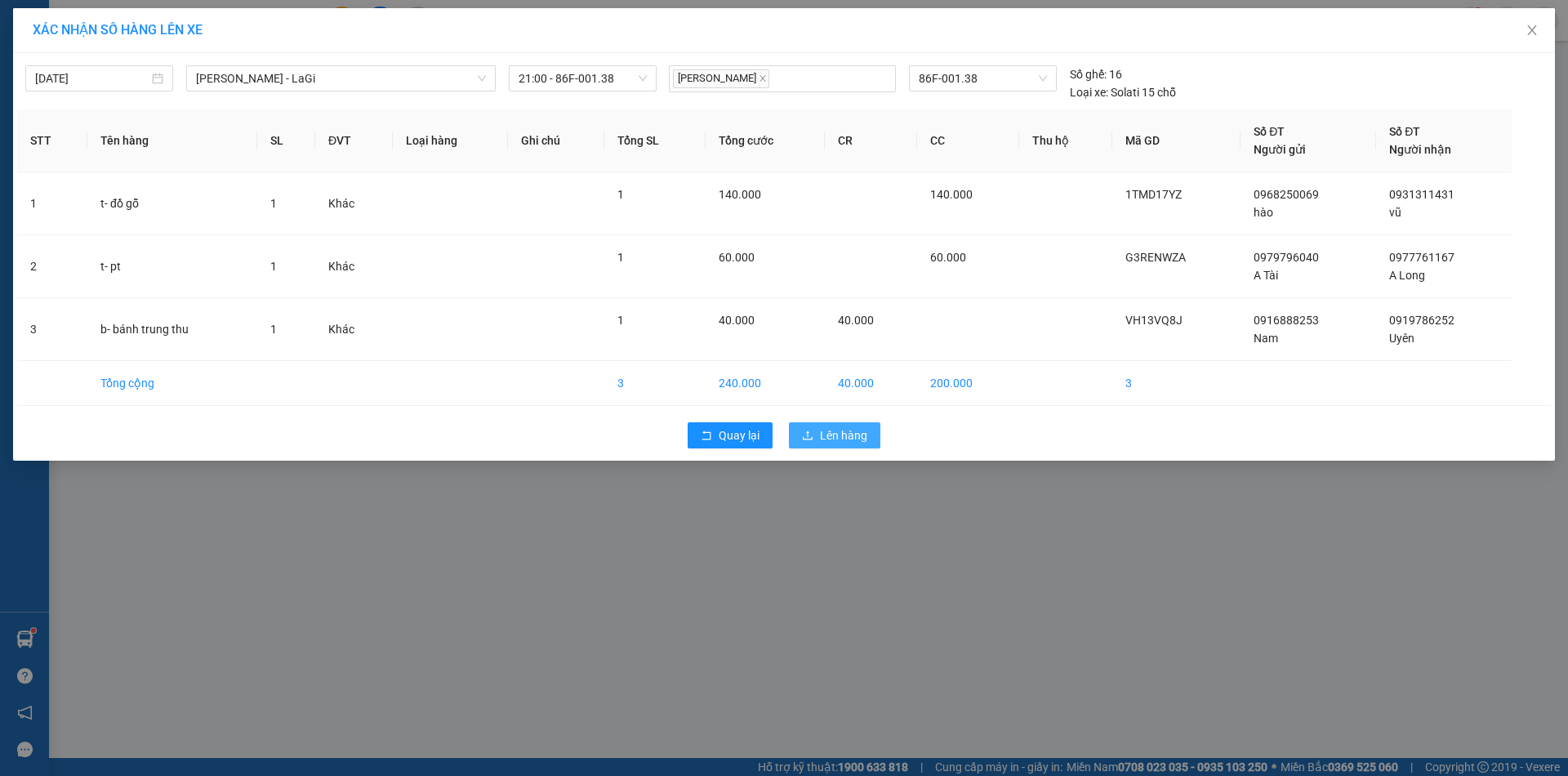
click at [817, 427] on button "Lên hàng" at bounding box center [834, 435] width 92 height 26
